Goal: Information Seeking & Learning: Learn about a topic

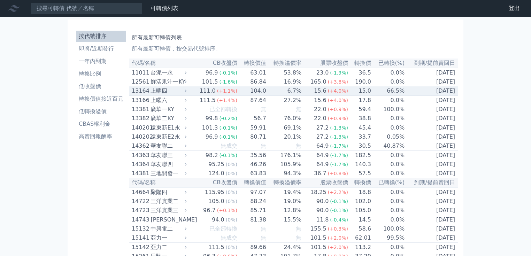
click at [177, 94] on div "上曜四" at bounding box center [168, 91] width 34 height 8
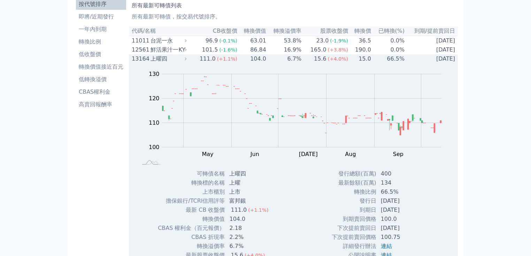
scroll to position [56, 0]
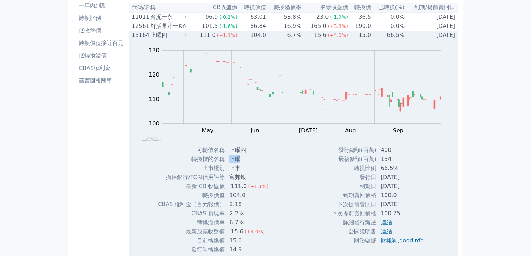
drag, startPoint x: 230, startPoint y: 162, endPoint x: 240, endPoint y: 162, distance: 9.8
click at [240, 162] on td "上曜" at bounding box center [249, 159] width 49 height 9
click at [217, 39] on div "111.0" at bounding box center [207, 35] width 19 height 8
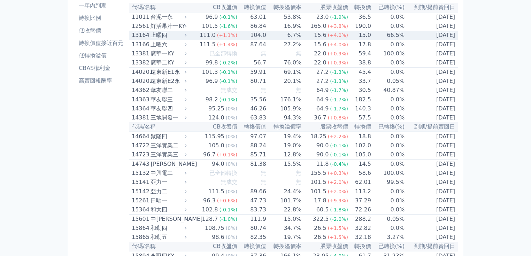
click at [165, 37] on div "上曜四" at bounding box center [168, 35] width 34 height 8
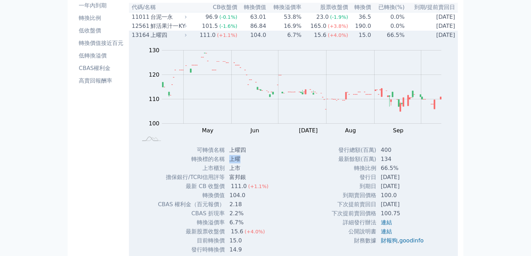
drag, startPoint x: 231, startPoint y: 161, endPoint x: 243, endPoint y: 160, distance: 11.9
click at [243, 160] on td "上曜" at bounding box center [249, 159] width 49 height 9
click at [152, 39] on div "上曜四" at bounding box center [168, 35] width 34 height 8
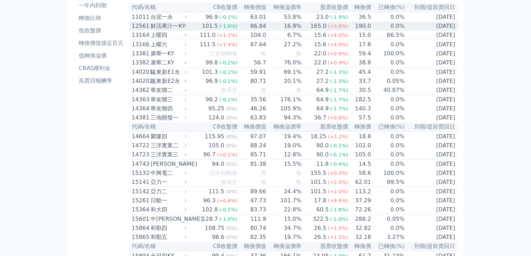
click at [248, 30] on td "86.84" at bounding box center [252, 26] width 29 height 9
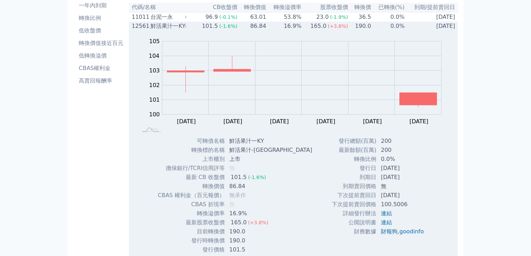
click at [267, 30] on td "16.9%" at bounding box center [284, 26] width 35 height 9
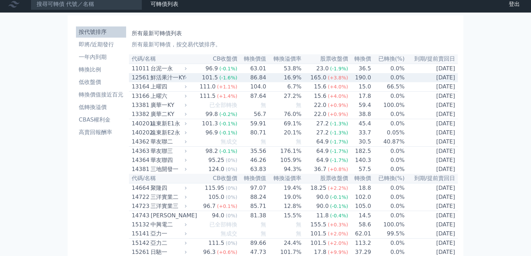
scroll to position [0, 0]
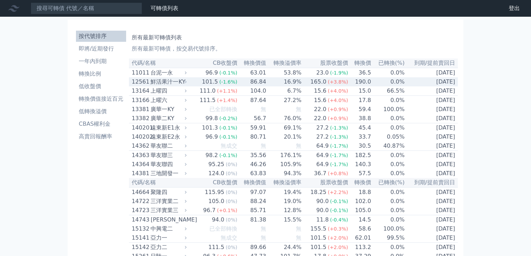
click at [287, 85] on td "16.9%" at bounding box center [284, 81] width 35 height 9
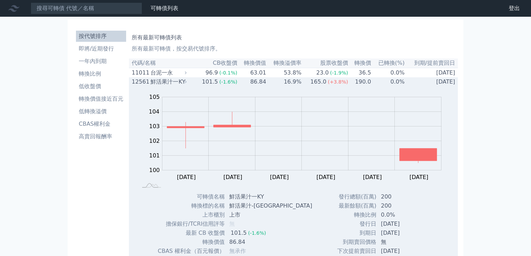
click at [229, 85] on span "(-1.6%)" at bounding box center [228, 82] width 18 height 6
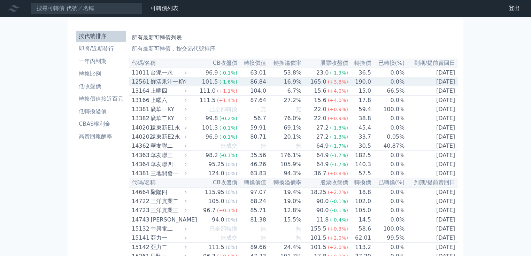
click at [260, 84] on td "86.84" at bounding box center [252, 81] width 29 height 9
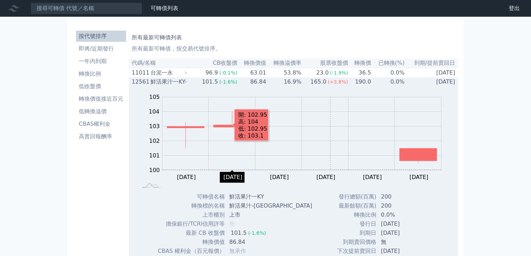
scroll to position [56, 0]
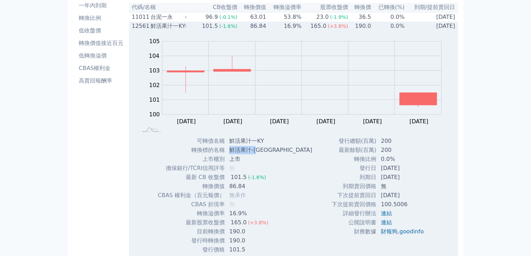
drag, startPoint x: 231, startPoint y: 152, endPoint x: 258, endPoint y: 152, distance: 26.8
click at [258, 152] on td "鮮活果汁-[GEOGRAPHIC_DATA]" at bounding box center [271, 150] width 93 height 9
click at [230, 149] on td "鮮活果汁-[GEOGRAPHIC_DATA]" at bounding box center [271, 150] width 93 height 9
drag, startPoint x: 233, startPoint y: 151, endPoint x: 264, endPoint y: 150, distance: 31.4
click at [264, 150] on td "鮮活果汁-[GEOGRAPHIC_DATA]" at bounding box center [271, 150] width 93 height 9
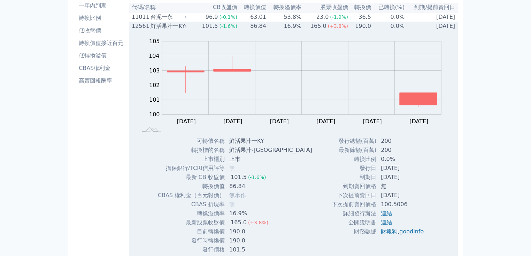
click at [168, 30] on div "鮮活果汁一KY" at bounding box center [168, 26] width 34 height 8
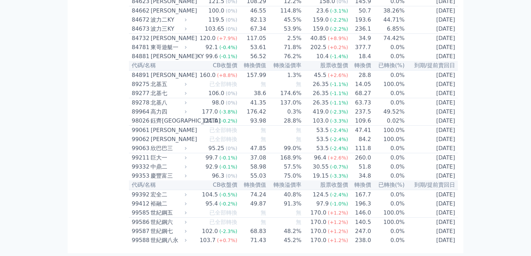
scroll to position [0, 0]
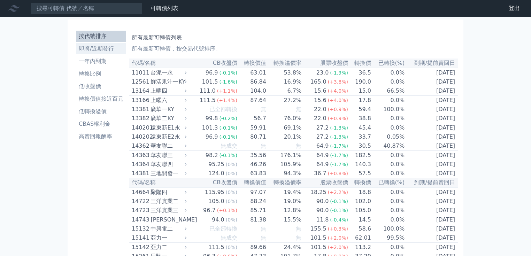
click at [99, 48] on li "即將/近期發行" at bounding box center [101, 49] width 50 height 8
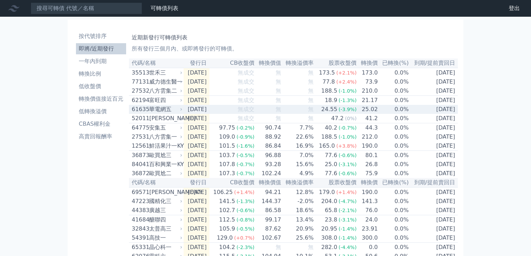
scroll to position [28, 0]
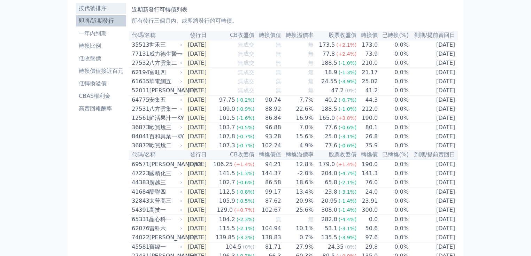
click at [99, 9] on li "按代號排序" at bounding box center [101, 8] width 50 height 8
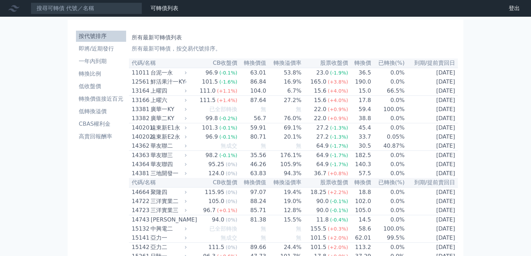
click at [103, 54] on ul "按代號排序 即將/近期發行 一年內到期 轉換比例 低收盤價 轉換價值接近百元 低轉換溢價 CBAS權利金 高賣回報酬率" at bounding box center [101, 87] width 50 height 112
click at [106, 46] on li "即將/近期發行" at bounding box center [101, 49] width 50 height 8
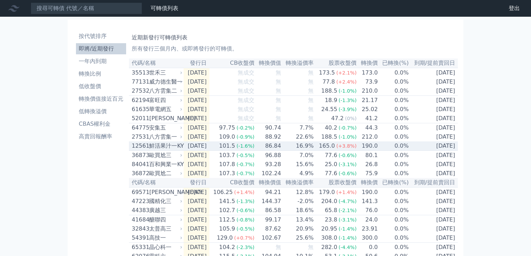
click at [237, 150] on div "101.5" at bounding box center [227, 146] width 19 height 8
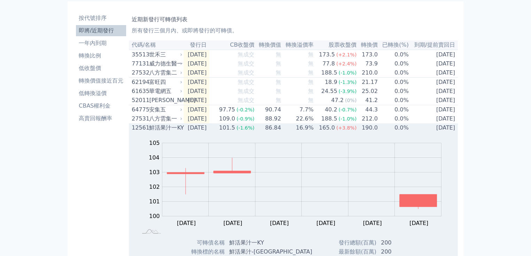
scroll to position [28, 0]
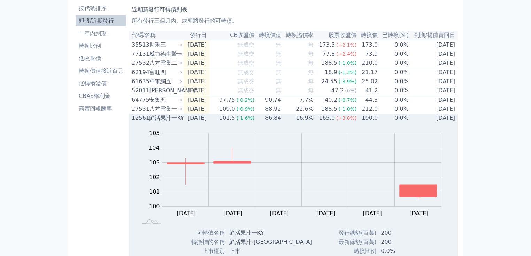
click at [181, 122] on div "鮮活果汁一KY" at bounding box center [165, 118] width 32 height 8
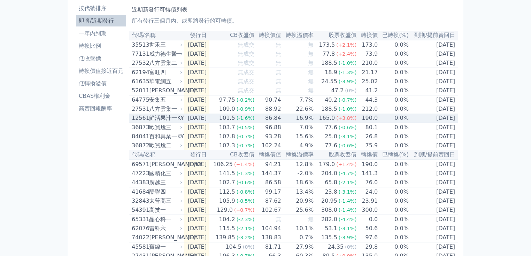
click at [236, 122] on div "101.5" at bounding box center [227, 118] width 19 height 8
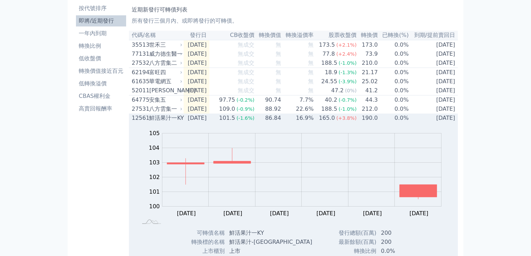
click at [236, 122] on div "101.5" at bounding box center [227, 118] width 19 height 8
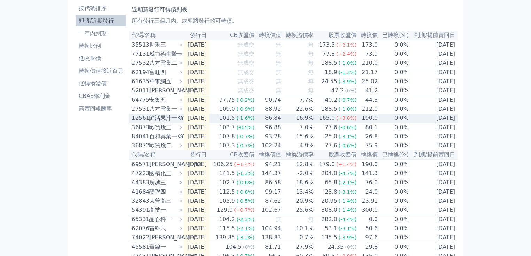
click at [236, 122] on div "101.5" at bounding box center [227, 118] width 19 height 8
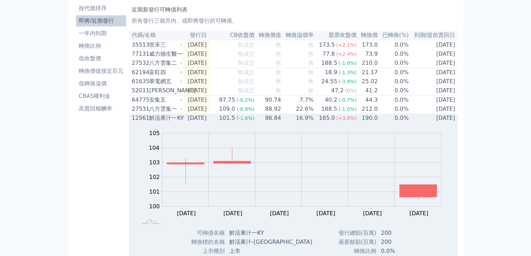
scroll to position [56, 0]
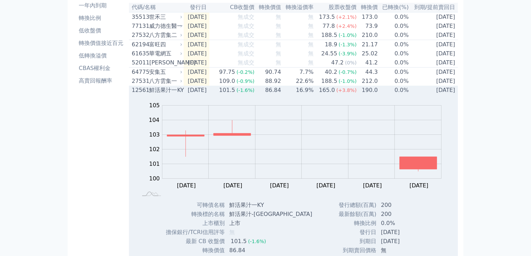
click at [237, 94] on div "101.5" at bounding box center [227, 90] width 19 height 8
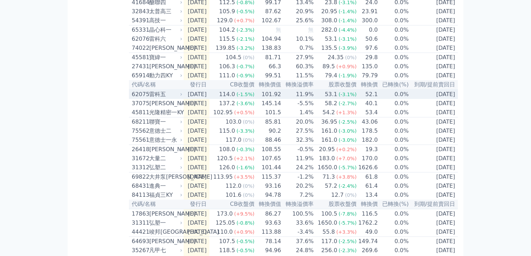
scroll to position [267, 0]
